Goal: Task Accomplishment & Management: Use online tool/utility

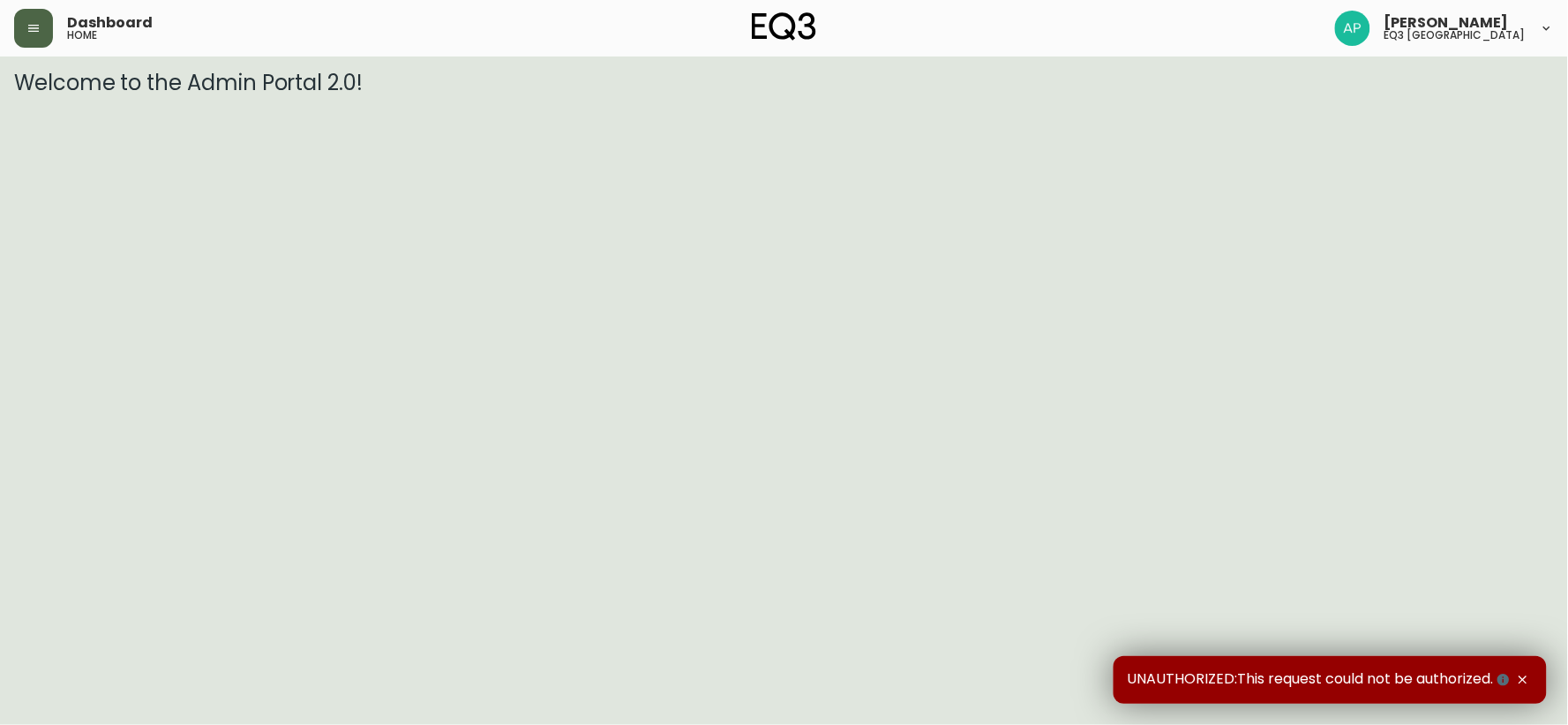
click at [33, 29] on icon "button" at bounding box center [33, 27] width 14 height 14
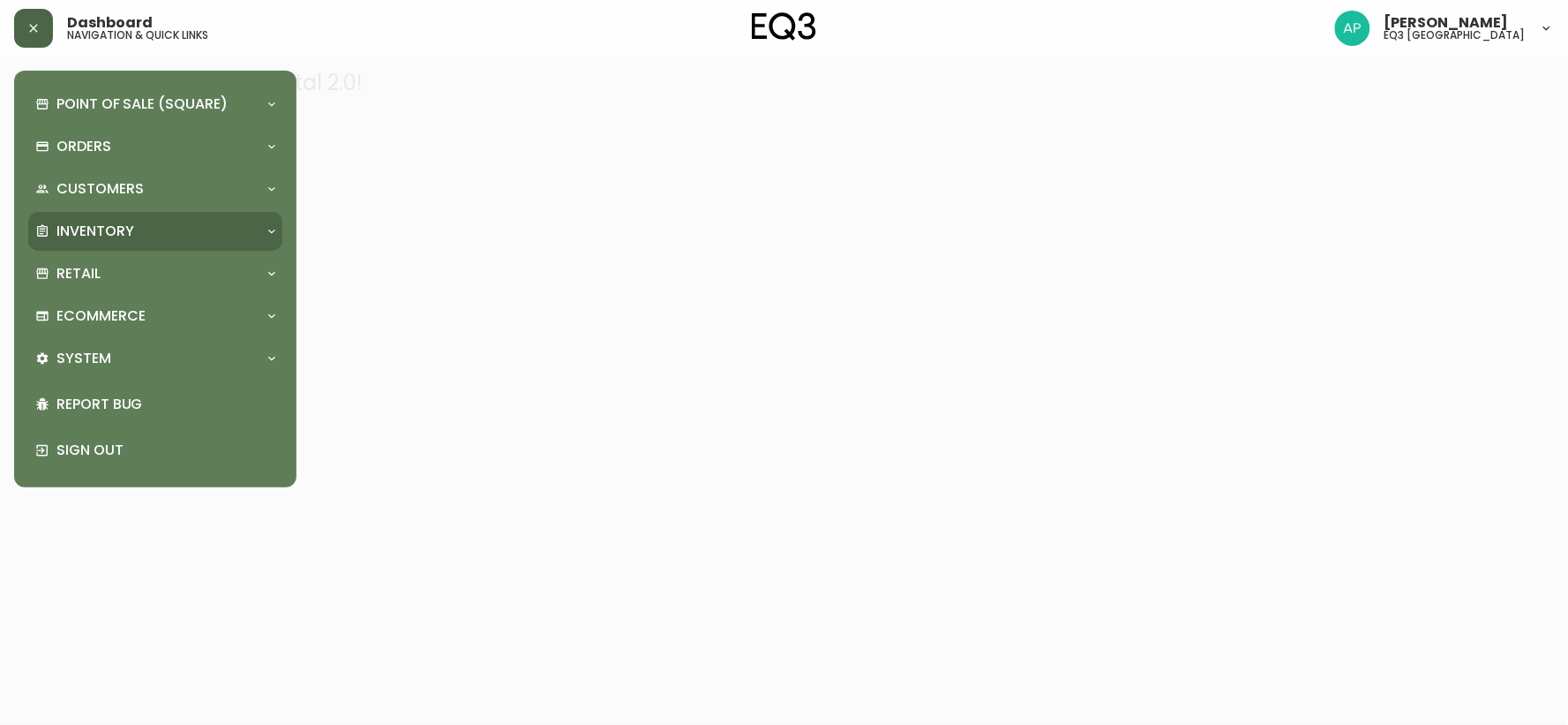
click at [68, 227] on p "Inventory" at bounding box center [96, 231] width 78 height 20
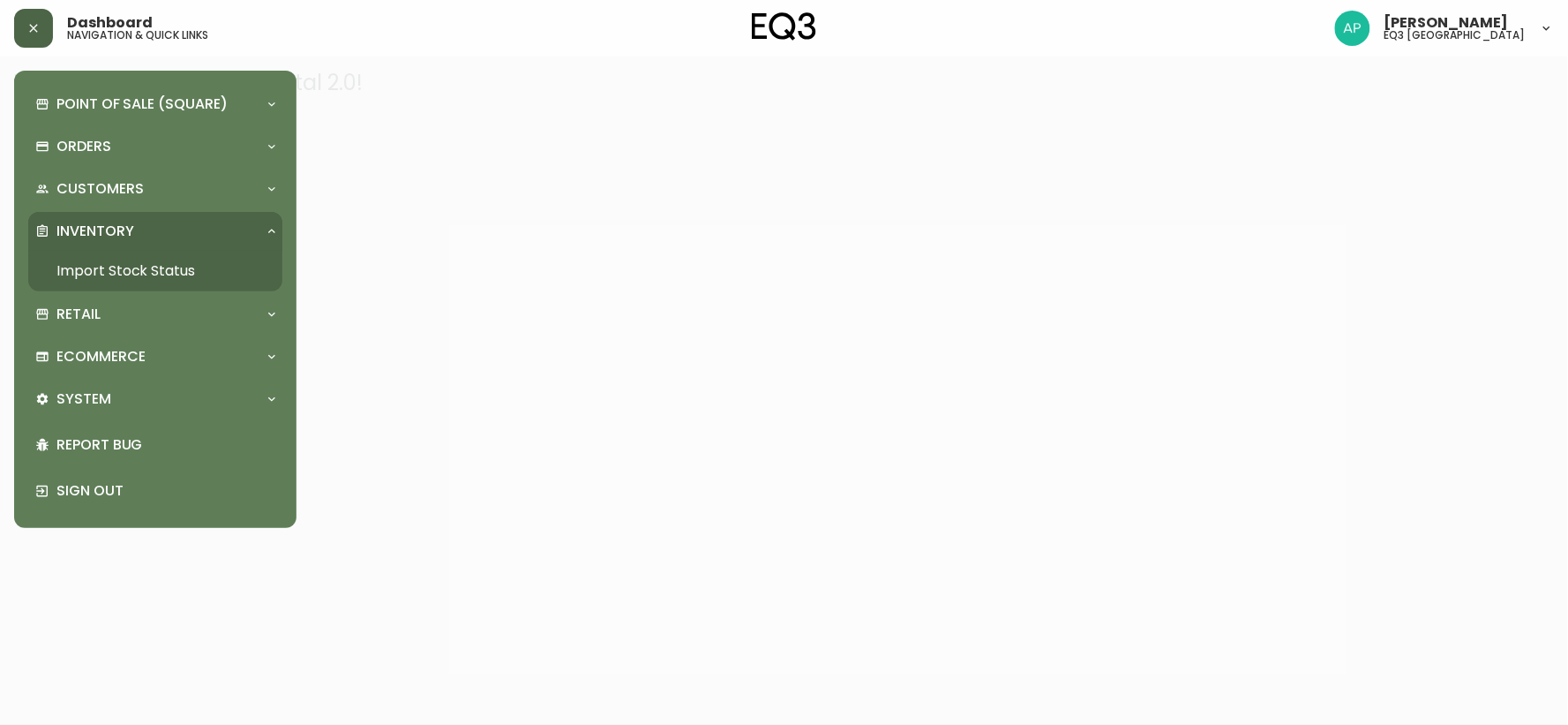
click at [80, 272] on link "Import Stock Status" at bounding box center [155, 271] width 255 height 41
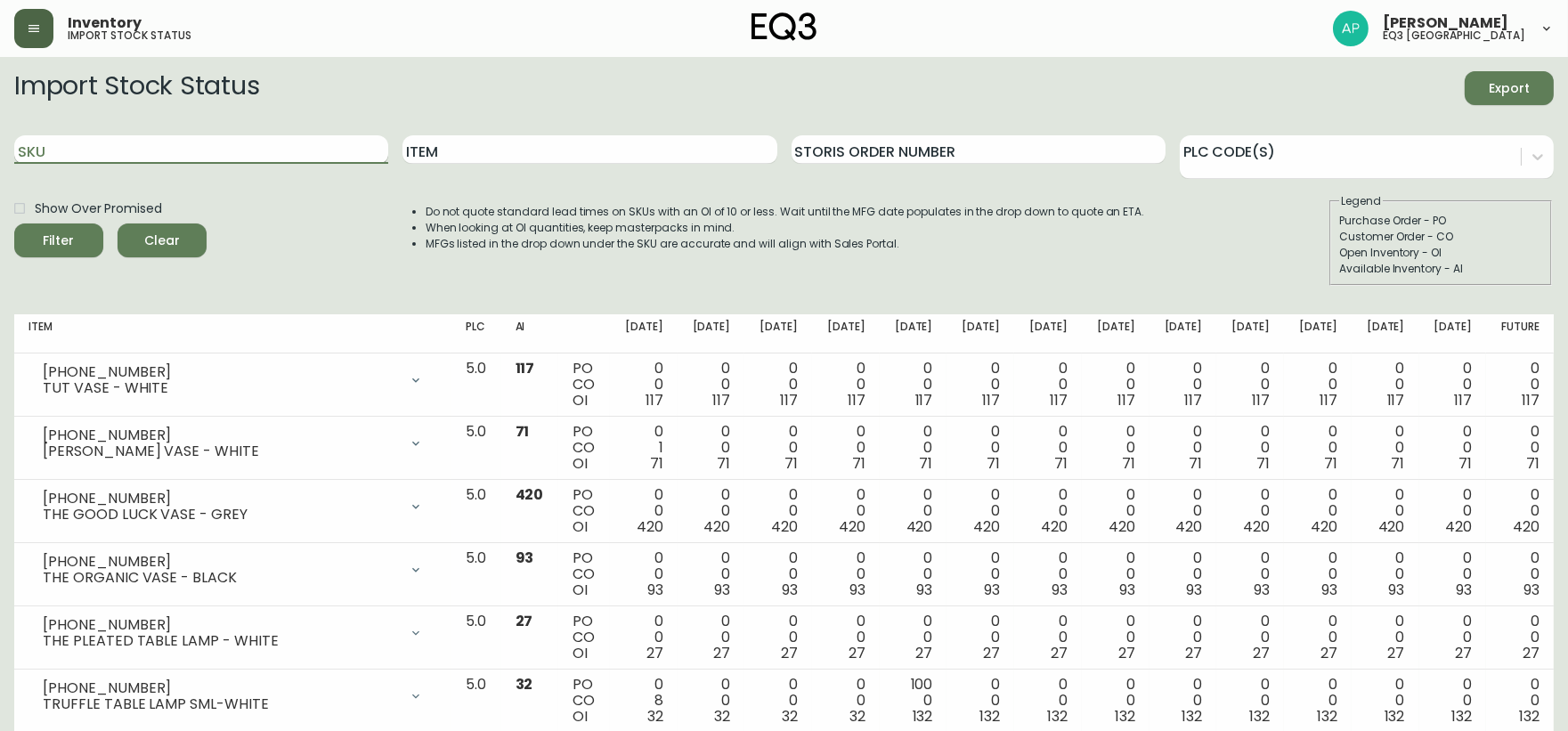
click at [228, 152] on input "SKU" at bounding box center [201, 150] width 374 height 29
paste input "[PHONE_NUMBER]"
type input "[PHONE_NUMBER]"
click at [14, 223] on button "Filter" at bounding box center [58, 240] width 89 height 33
